Goal: Information Seeking & Learning: Check status

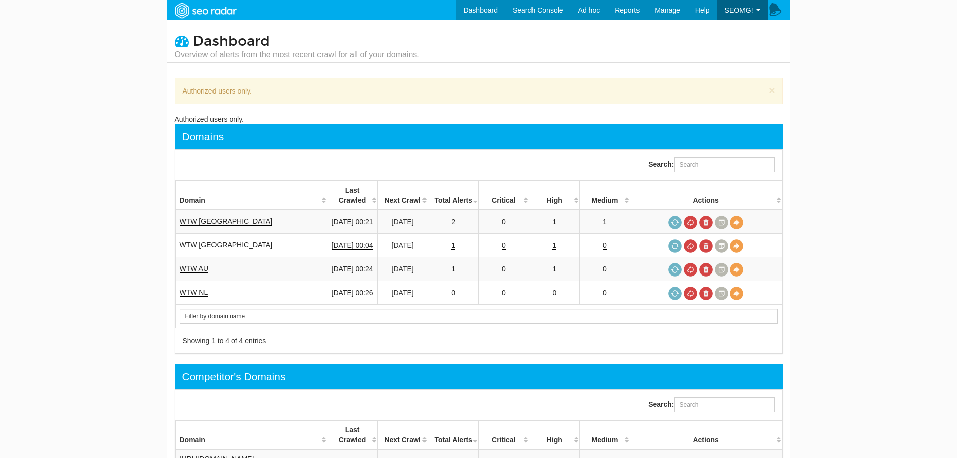
scroll to position [40, 0]
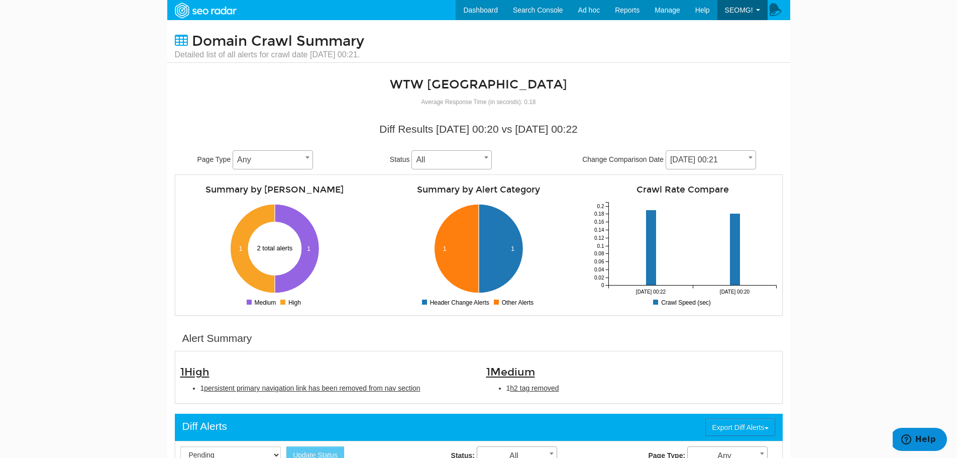
click at [157, 124] on body "Dashboard Search Console Ad hoc Internet Archive Diff tool Mobile vs. Desktop F…" at bounding box center [478, 229] width 957 height 458
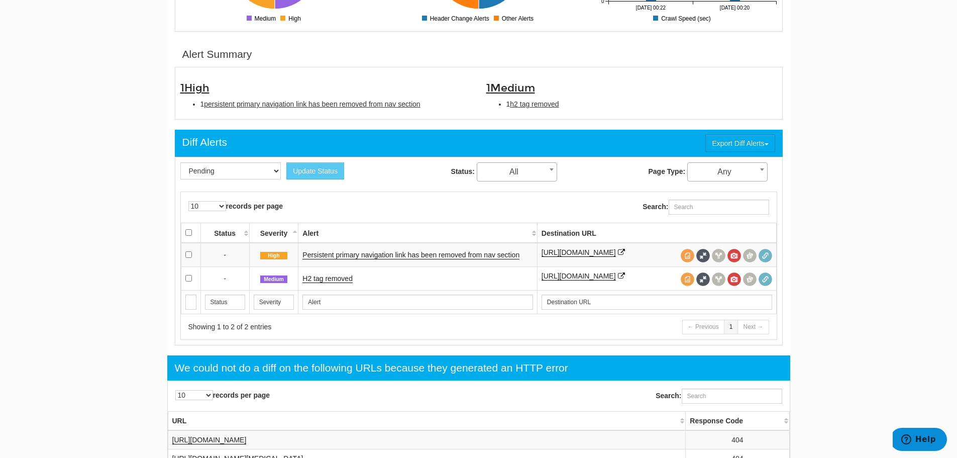
scroll to position [301, 0]
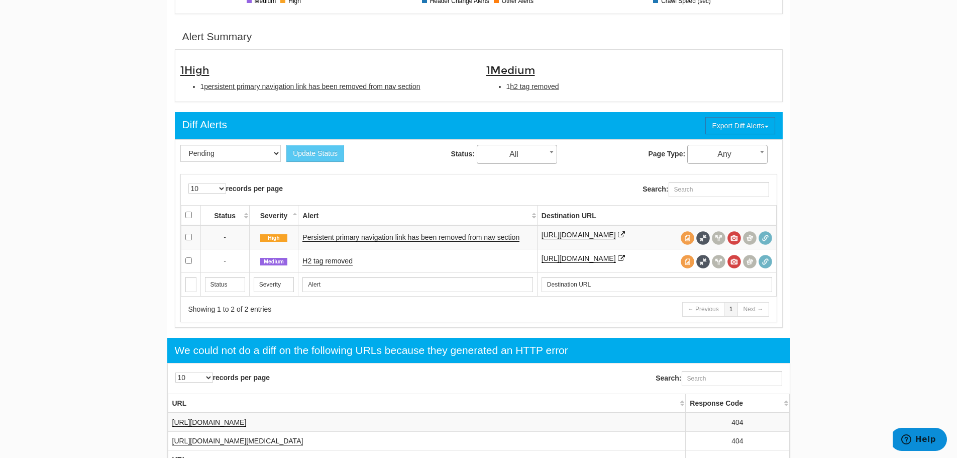
drag, startPoint x: 351, startPoint y: 211, endPoint x: 128, endPoint y: 25, distance: 290.6
click at [336, 236] on link "Persistent primary navigation link has been removed from nav section" at bounding box center [410, 237] width 217 height 9
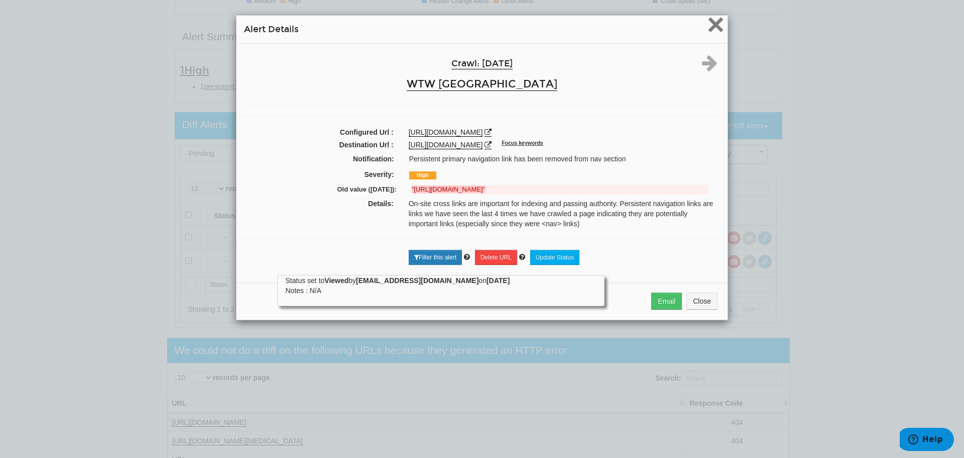
click at [707, 22] on span "×" at bounding box center [716, 25] width 18 height 34
